Goal: Navigation & Orientation: Find specific page/section

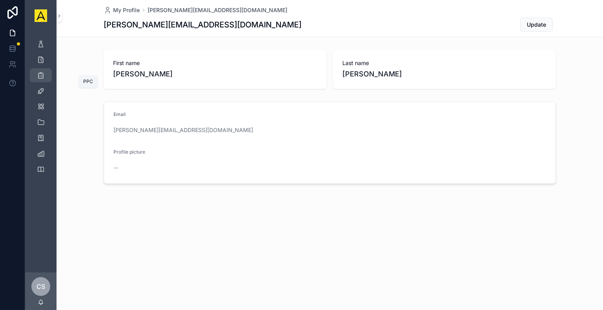
click at [37, 77] on icon "scrollable content" at bounding box center [41, 75] width 8 height 8
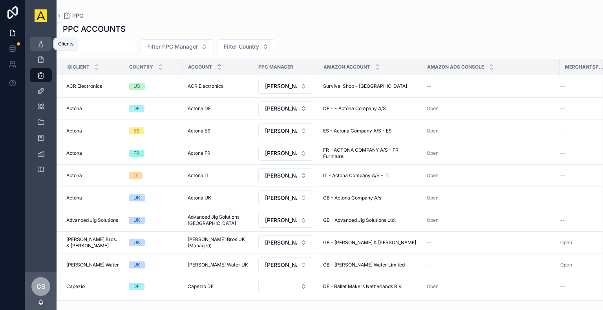
click at [44, 42] on icon "scrollable content" at bounding box center [41, 44] width 8 height 8
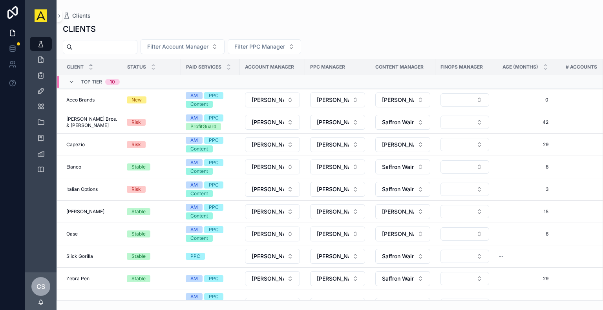
scroll to position [236, 0]
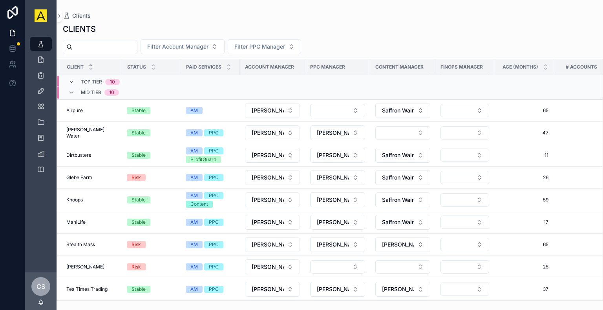
click at [400, 22] on div "CLIENTS Filter Account Manager Filter PPC Manager Client Status Paid Services A…" at bounding box center [330, 160] width 546 height 282
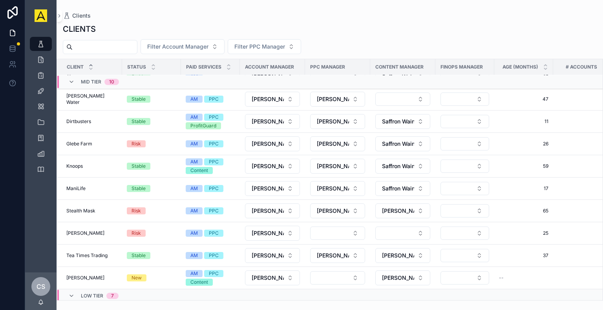
scroll to position [157, 0]
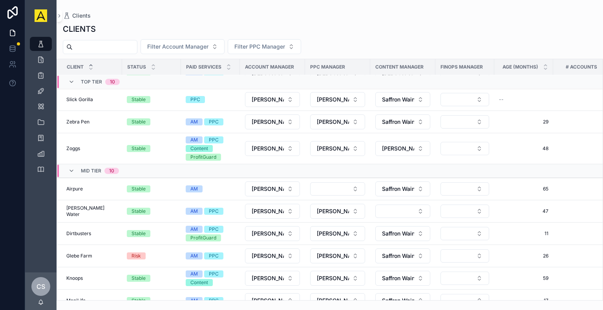
click at [340, 30] on div "CLIENTS" at bounding box center [330, 29] width 534 height 11
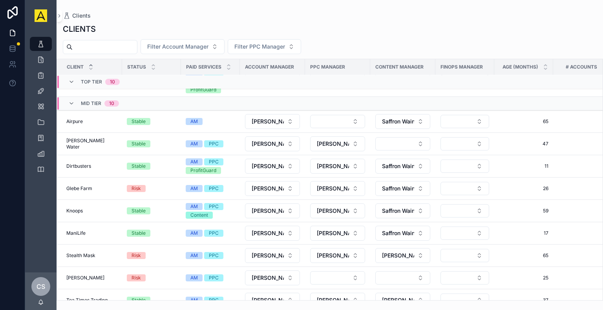
click at [369, 26] on div "CLIENTS" at bounding box center [330, 29] width 534 height 11
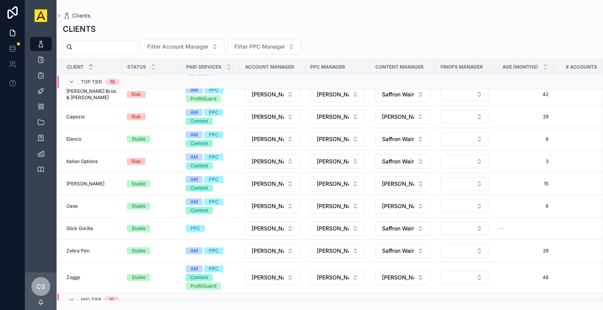
scroll to position [0, 0]
